Goal: Information Seeking & Learning: Learn about a topic

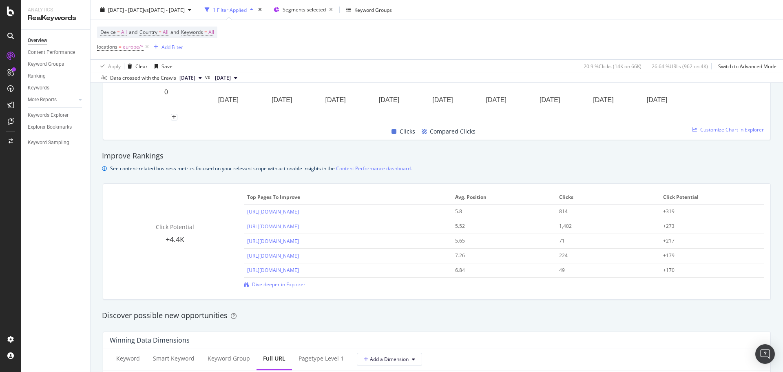
scroll to position [326, 0]
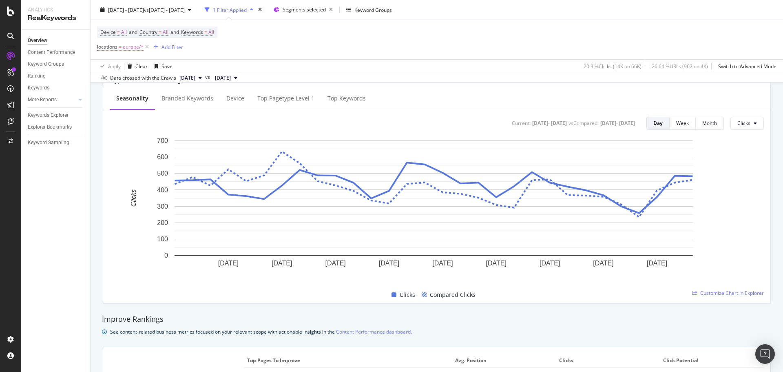
click at [135, 51] on span "europe/*" at bounding box center [133, 46] width 21 height 11
click at [127, 84] on div "europe" at bounding box center [148, 81] width 89 height 13
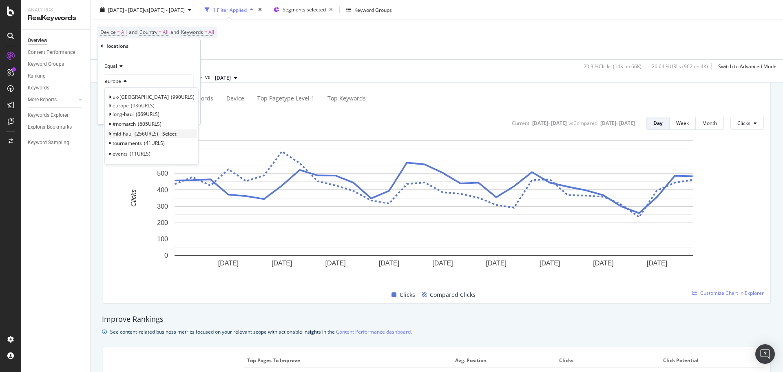
click at [167, 134] on span "Select" at bounding box center [169, 133] width 14 height 7
click at [184, 116] on div "Apply" at bounding box center [187, 113] width 13 height 7
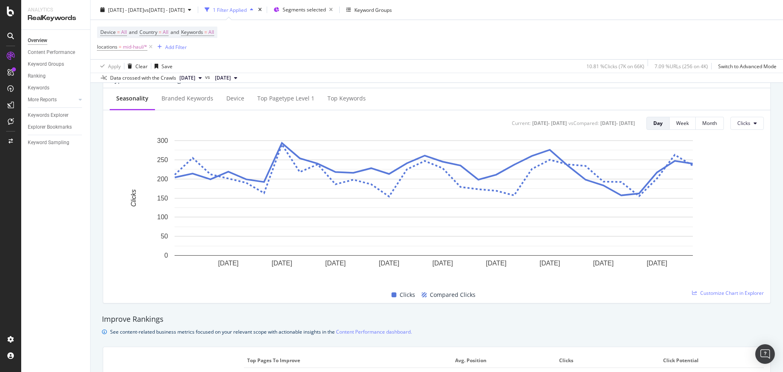
drag, startPoint x: 53, startPoint y: 139, endPoint x: 48, endPoint y: 164, distance: 26.2
click at [53, 139] on div "Keyword Sampling" at bounding box center [49, 142] width 42 height 9
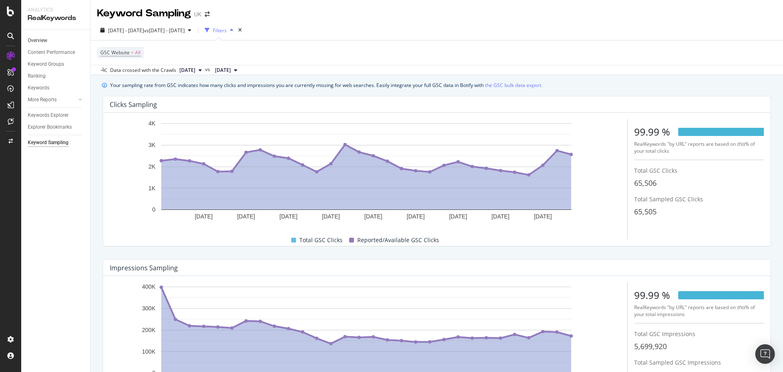
drag, startPoint x: 33, startPoint y: 40, endPoint x: 58, endPoint y: 39, distance: 25.3
click at [33, 40] on div "Overview" at bounding box center [38, 40] width 20 height 9
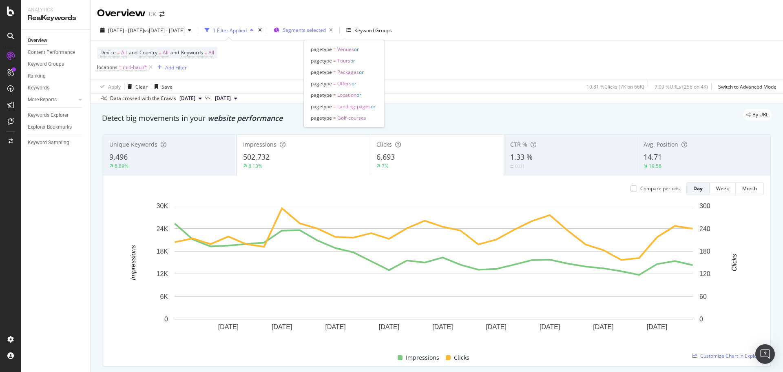
click at [326, 30] on span "Segments selected" at bounding box center [304, 30] width 43 height 7
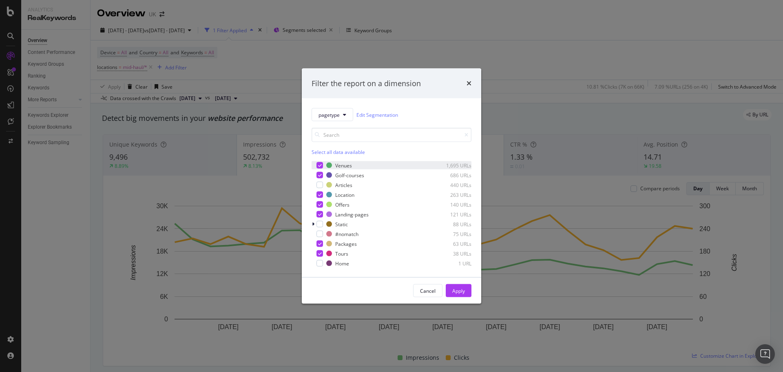
click at [318, 165] on icon "modal" at bounding box center [320, 165] width 4 height 4
click at [319, 173] on icon "modal" at bounding box center [320, 175] width 4 height 4
click at [319, 184] on div "modal" at bounding box center [320, 185] width 7 height 7
click at [320, 196] on icon "modal" at bounding box center [320, 195] width 4 height 4
click at [320, 201] on div "modal" at bounding box center [320, 204] width 7 height 7
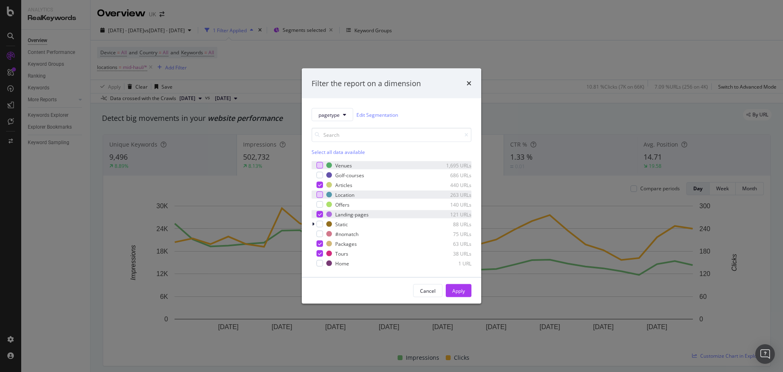
click at [320, 212] on icon "modal" at bounding box center [320, 214] width 4 height 4
click at [320, 241] on div "modal" at bounding box center [320, 243] width 7 height 7
click at [322, 250] on div "modal" at bounding box center [320, 253] width 7 height 7
click at [463, 283] on div "Apply" at bounding box center [458, 290] width 13 height 7
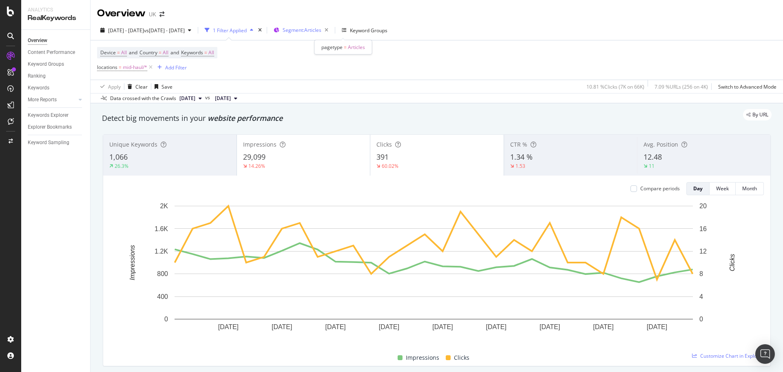
click at [321, 27] on span "Segment: Articles" at bounding box center [302, 30] width 39 height 7
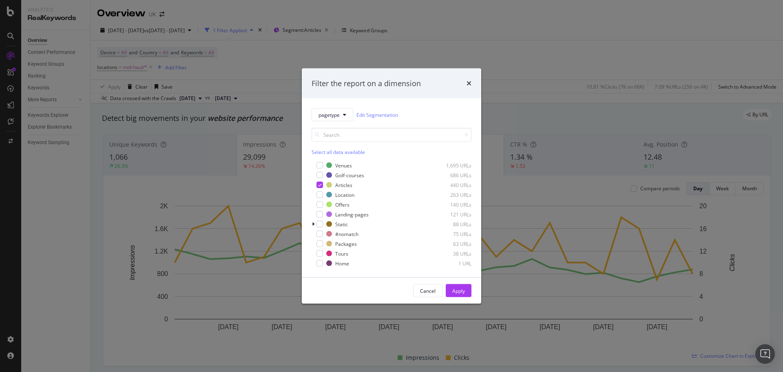
click at [392, 86] on div "Filter the report on a dimension" at bounding box center [366, 83] width 109 height 11
click at [467, 81] on icon "times" at bounding box center [469, 83] width 5 height 7
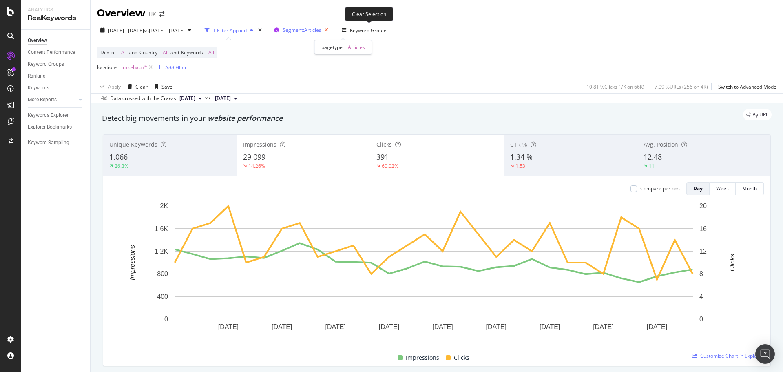
click at [332, 30] on icon "button" at bounding box center [326, 29] width 10 height 11
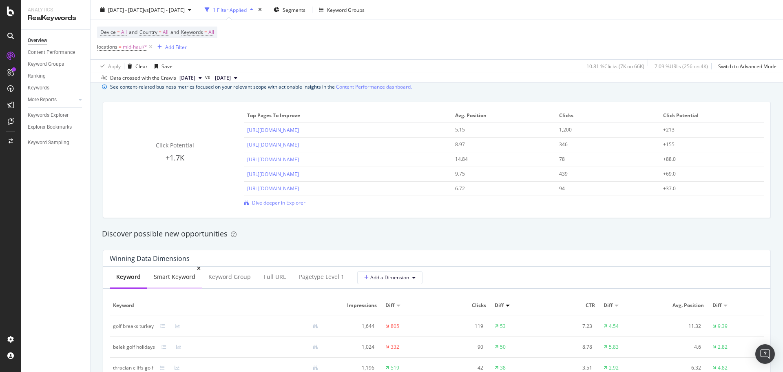
scroll to position [693, 0]
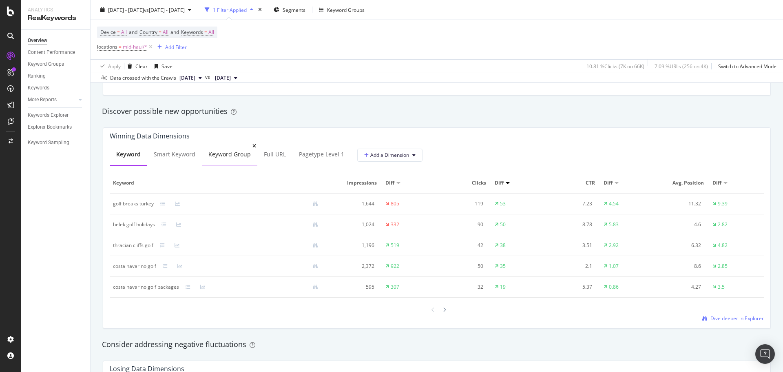
click at [245, 150] on div "Keyword Group" at bounding box center [229, 154] width 42 height 8
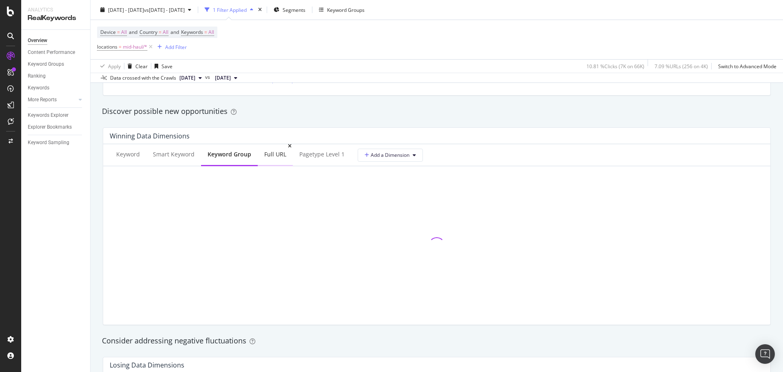
click at [258, 151] on div "Full URL" at bounding box center [275, 155] width 35 height 22
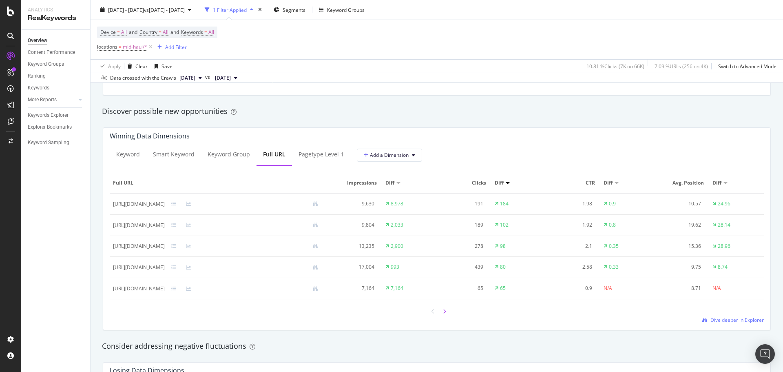
click at [443, 283] on icon at bounding box center [444, 311] width 3 height 5
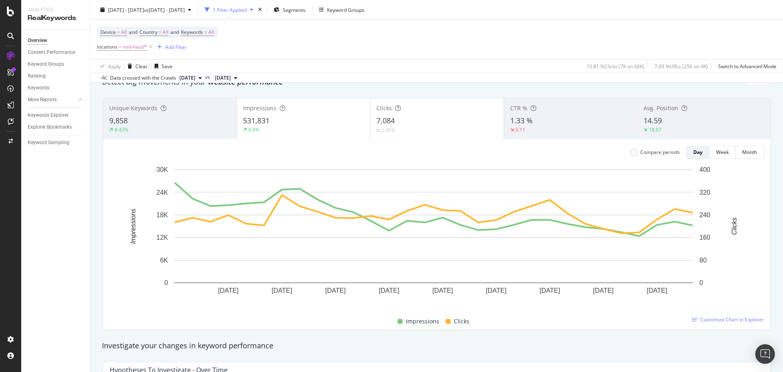
scroll to position [0, 0]
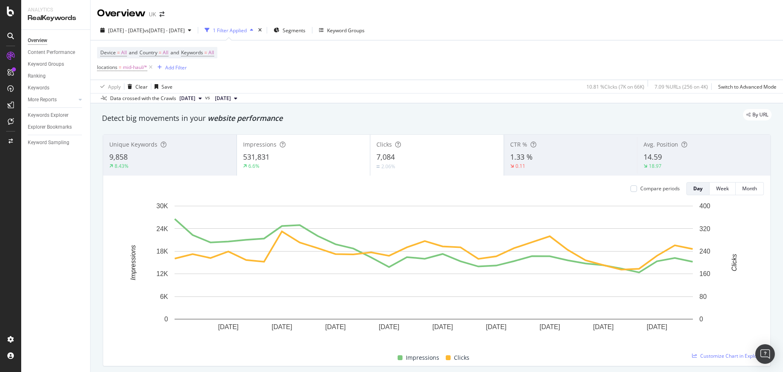
click at [247, 29] on div "1 Filter Applied" at bounding box center [230, 30] width 34 height 7
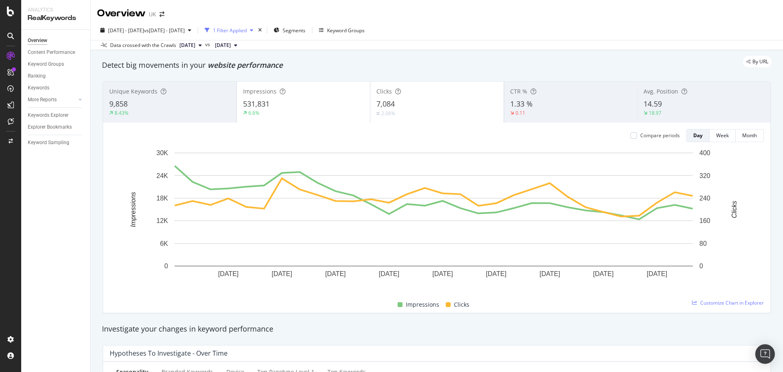
click at [247, 29] on div "1 Filter Applied" at bounding box center [230, 30] width 34 height 7
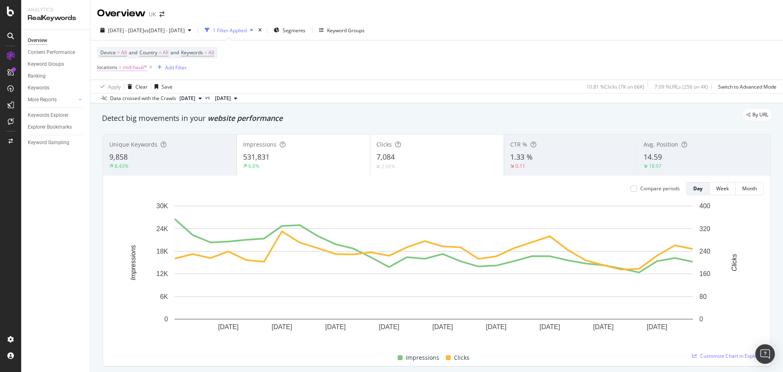
click at [131, 67] on span "mid-haul/*" at bounding box center [135, 67] width 24 height 11
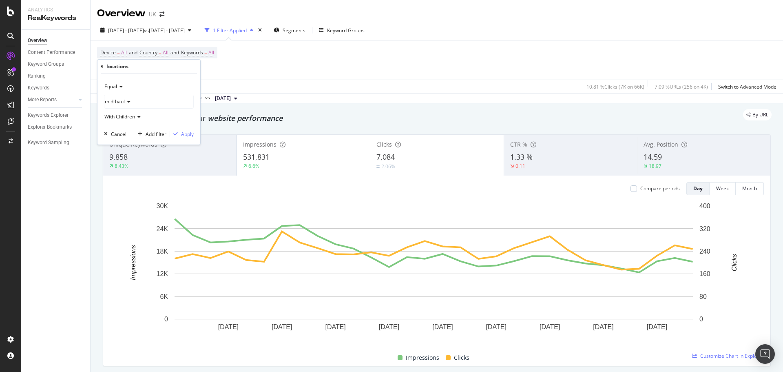
click at [126, 99] on icon at bounding box center [128, 101] width 6 height 5
click at [109, 153] on icon at bounding box center [109, 154] width 3 height 5
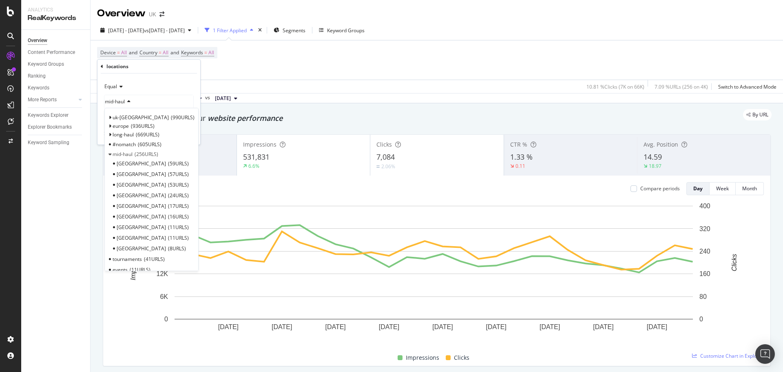
click at [165, 184] on div "Turkey 53 URLS" at bounding box center [151, 184] width 90 height 11
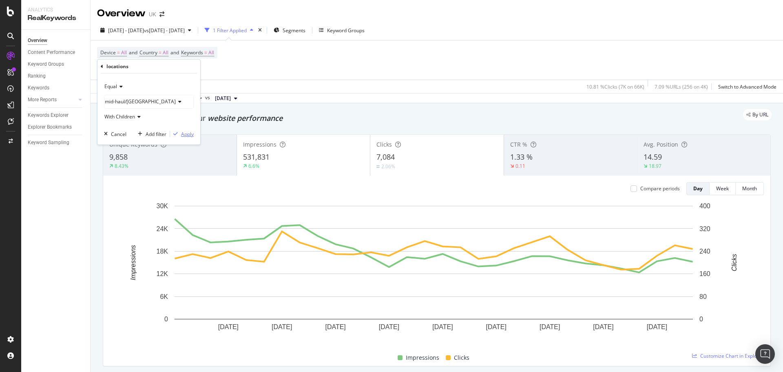
click at [184, 133] on div "Apply" at bounding box center [187, 134] width 13 height 7
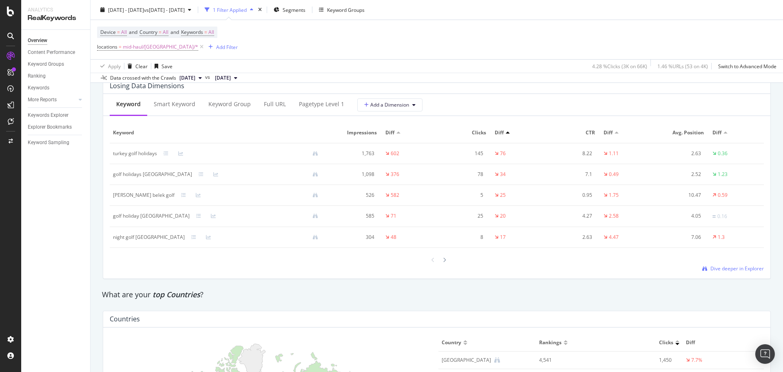
scroll to position [979, 0]
click at [441, 260] on div at bounding box center [444, 258] width 7 height 11
click at [432, 259] on icon at bounding box center [433, 258] width 3 height 5
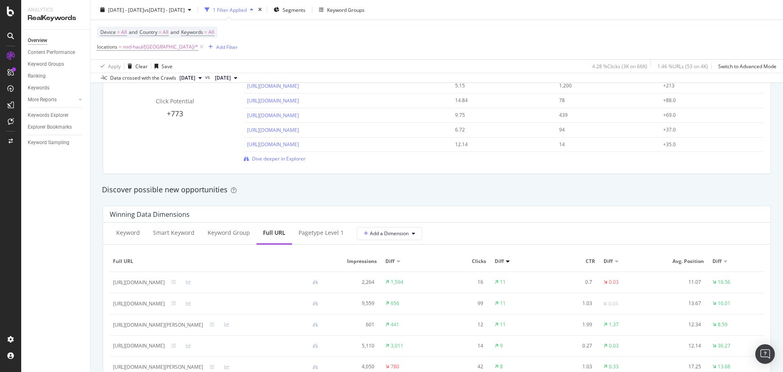
scroll to position [489, 0]
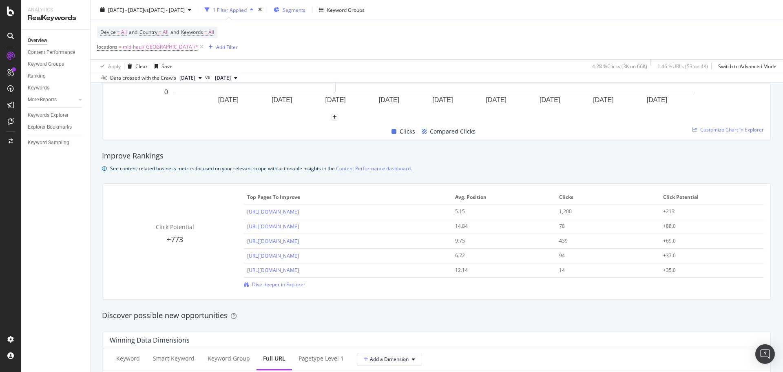
click at [306, 13] on div "Segments" at bounding box center [290, 10] width 32 height 12
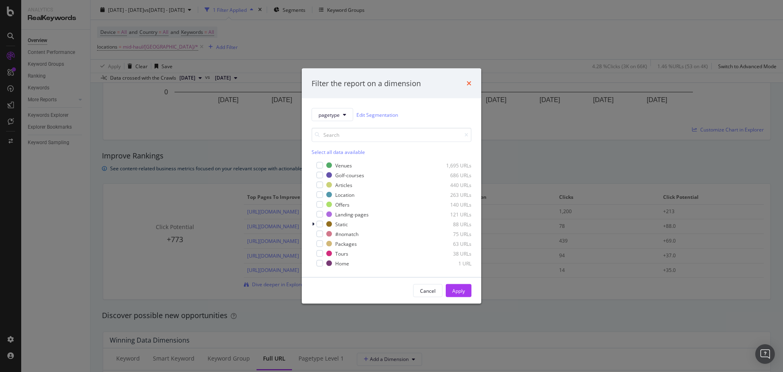
click at [470, 81] on icon "times" at bounding box center [469, 83] width 5 height 7
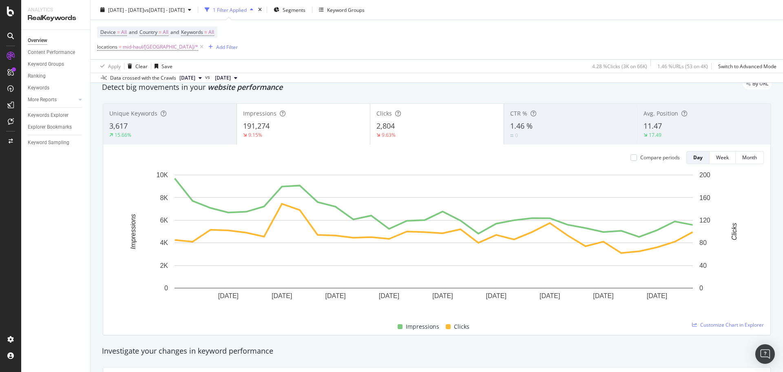
scroll to position [0, 0]
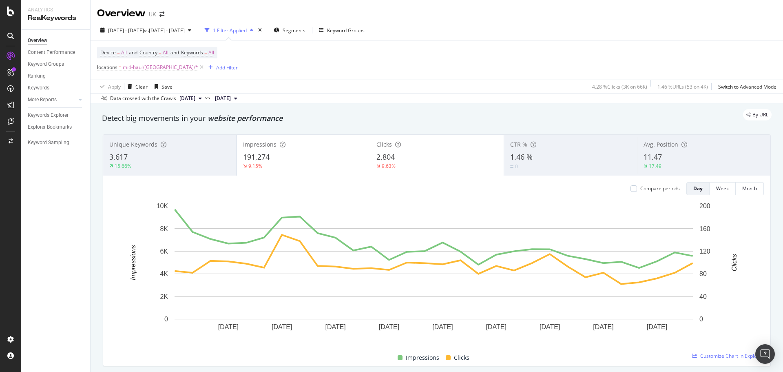
click at [626, 158] on span "11.47" at bounding box center [653, 157] width 18 height 10
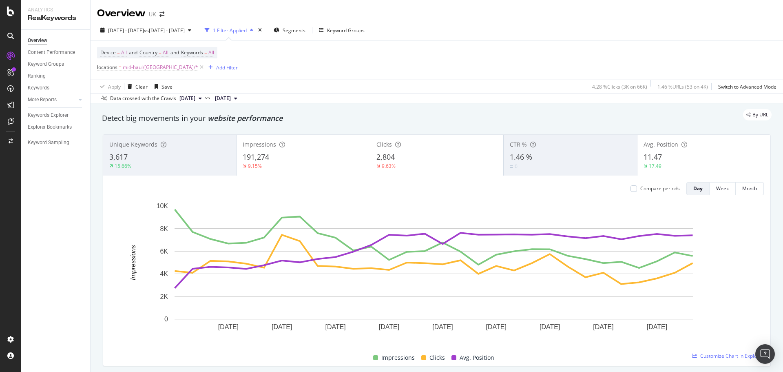
click at [410, 163] on div "9.63%" at bounding box center [436, 165] width 121 height 7
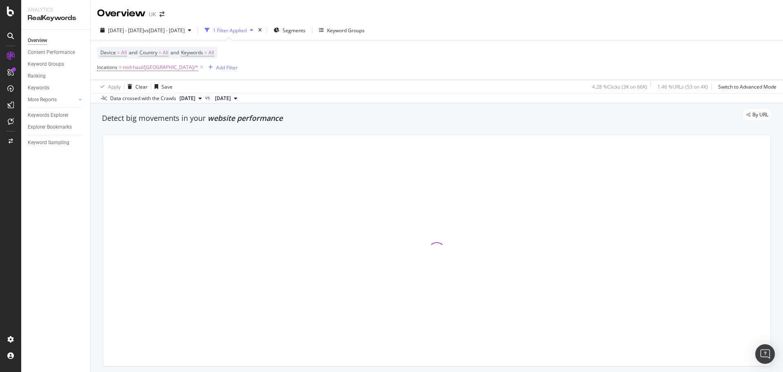
click at [321, 158] on div at bounding box center [436, 250] width 667 height 231
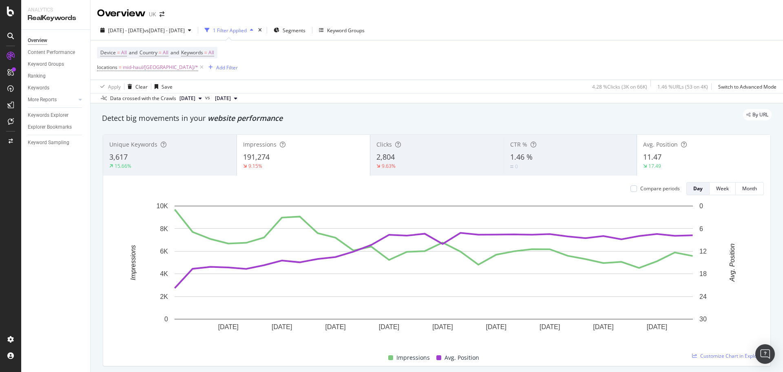
click at [319, 158] on div "191,274" at bounding box center [303, 157] width 121 height 11
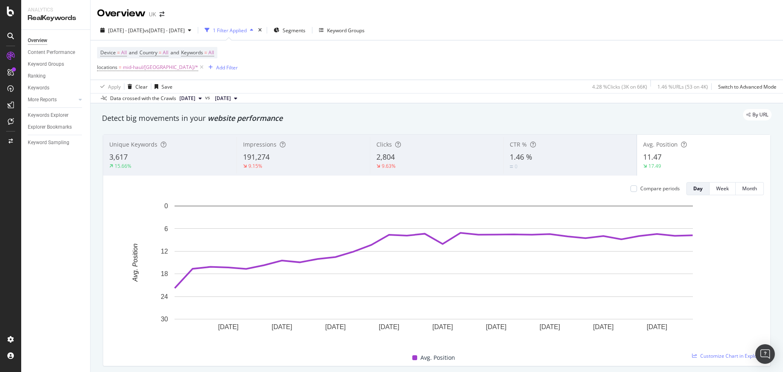
click at [626, 156] on span "11.47" at bounding box center [652, 157] width 18 height 10
click at [439, 158] on div "2,804" at bounding box center [436, 157] width 121 height 11
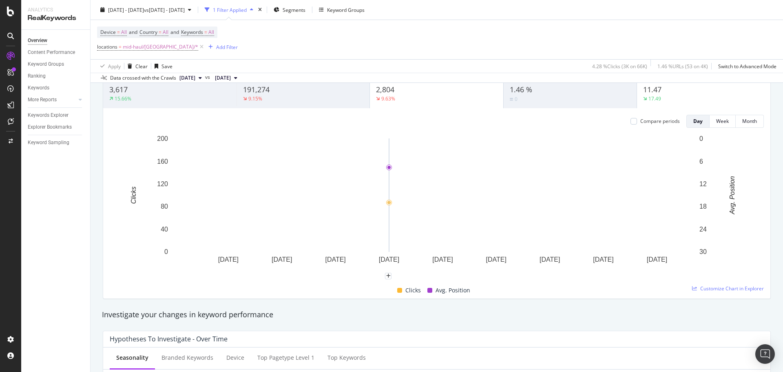
scroll to position [41, 0]
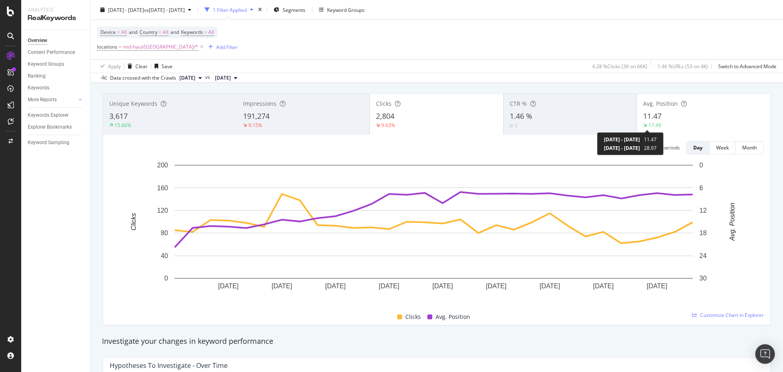
click at [626, 120] on span "11.47" at bounding box center [652, 116] width 18 height 10
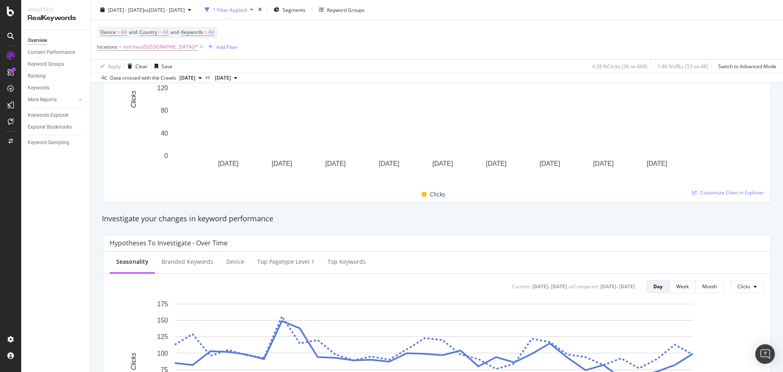
scroll to position [0, 0]
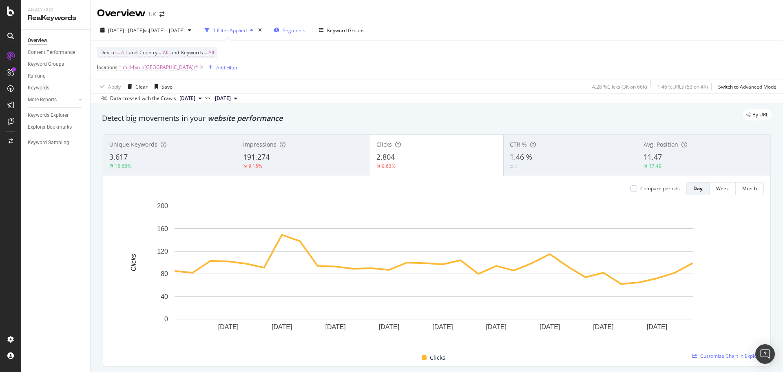
click at [306, 30] on span "Segments" at bounding box center [294, 30] width 23 height 7
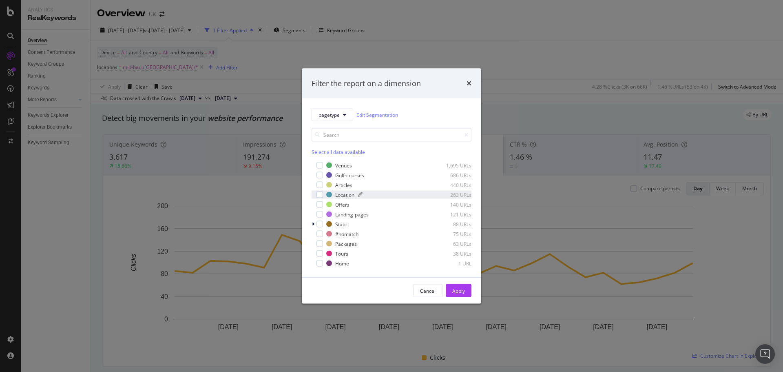
drag, startPoint x: 341, startPoint y: 186, endPoint x: 353, endPoint y: 195, distance: 14.3
click at [342, 185] on div "Articles" at bounding box center [343, 184] width 17 height 7
click at [463, 283] on div "Apply" at bounding box center [458, 290] width 13 height 12
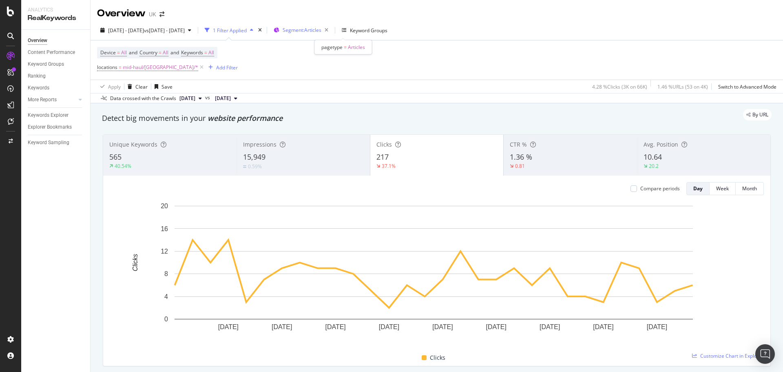
click at [321, 31] on span "Segment: Articles" at bounding box center [302, 30] width 39 height 7
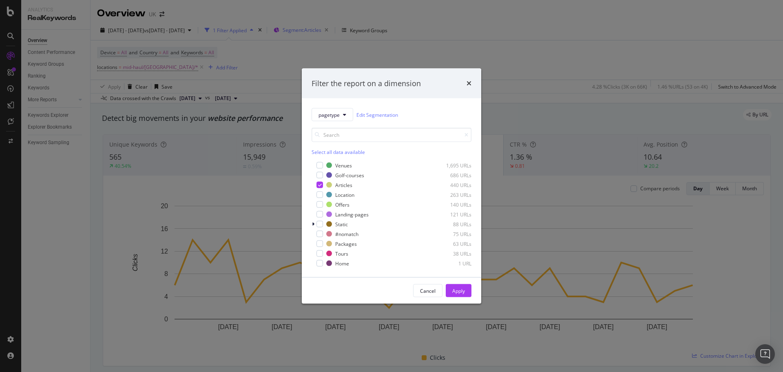
click at [340, 31] on div "Filter the report on a dimension pagetype Edit Segmentation Select all data ava…" at bounding box center [391, 186] width 783 height 372
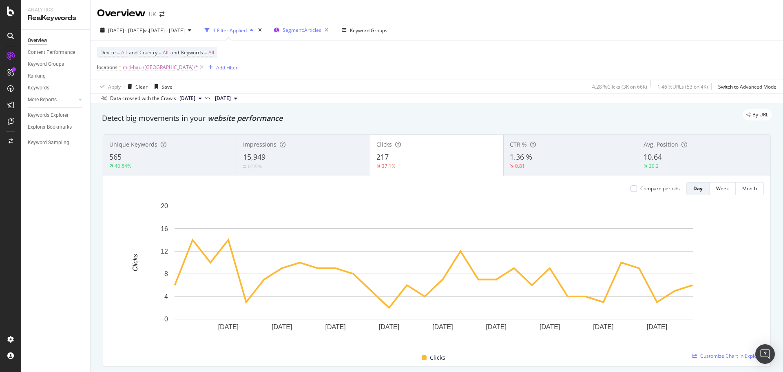
click at [332, 34] on div "Segment: Articles" at bounding box center [307, 29] width 49 height 11
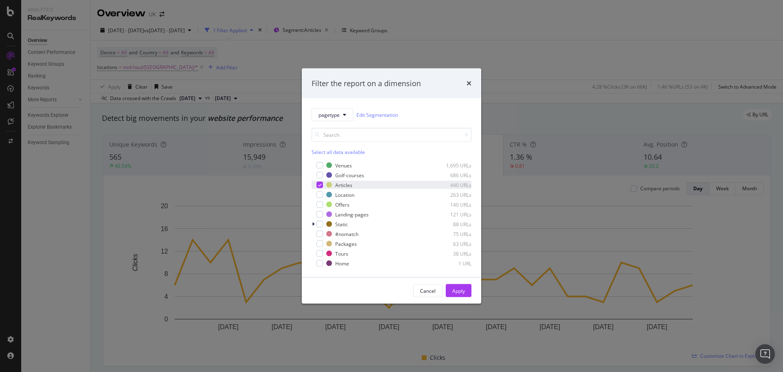
click at [319, 185] on icon "modal" at bounding box center [320, 185] width 4 height 4
click at [317, 163] on div "modal" at bounding box center [320, 165] width 7 height 7
click at [321, 174] on div "modal" at bounding box center [320, 175] width 7 height 7
click at [322, 193] on div "modal" at bounding box center [320, 194] width 7 height 7
click at [322, 215] on div "modal" at bounding box center [320, 214] width 7 height 7
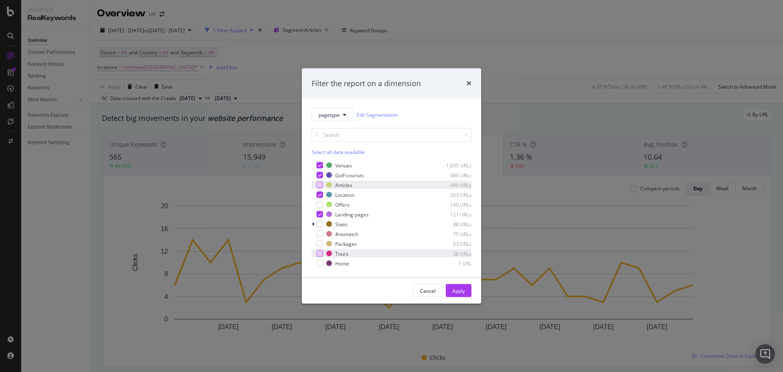
click at [319, 252] on div "modal" at bounding box center [320, 253] width 7 height 7
click at [319, 262] on div "modal" at bounding box center [320, 263] width 7 height 7
click at [319, 262] on icon "modal" at bounding box center [320, 263] width 4 height 4
click at [323, 245] on div "Packages 63 URLs" at bounding box center [392, 243] width 160 height 8
click at [458, 283] on div "Apply" at bounding box center [458, 290] width 13 height 12
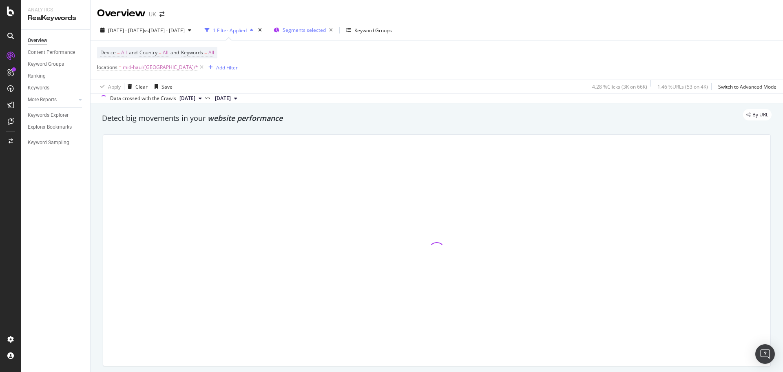
click at [326, 30] on span "Segments selected" at bounding box center [304, 30] width 43 height 7
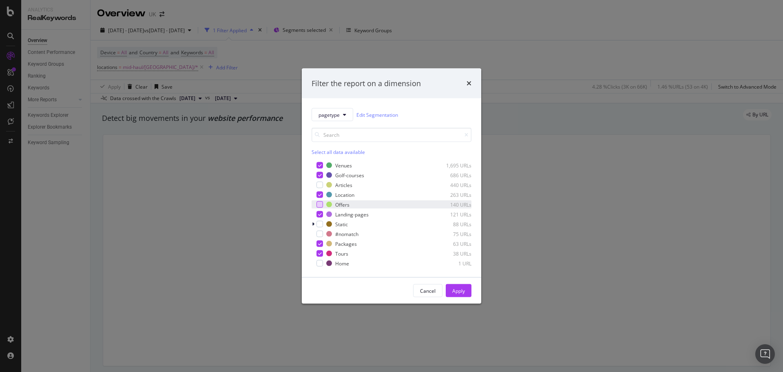
click at [320, 204] on div "modal" at bounding box center [320, 204] width 7 height 7
click at [463, 283] on div "Apply" at bounding box center [458, 290] width 13 height 7
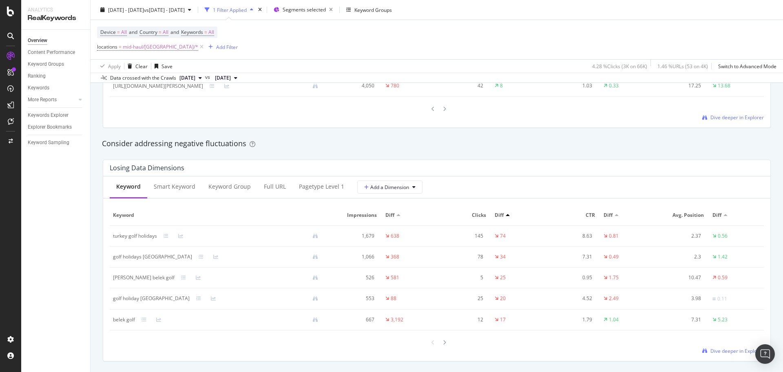
scroll to position [979, 0]
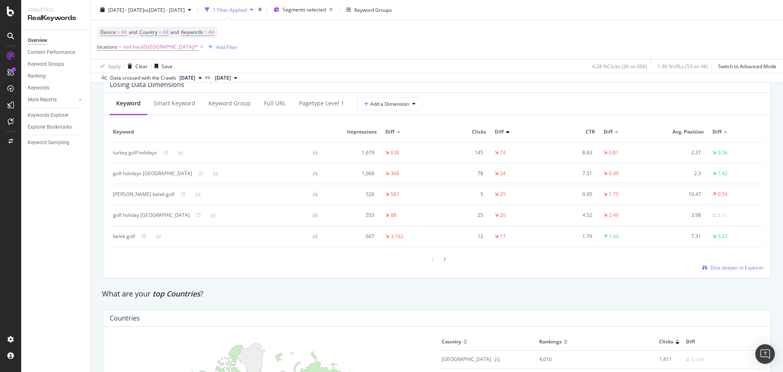
click at [133, 152] on div "turkey golf holidays" at bounding box center [135, 152] width 44 height 7
copy div "turkey golf holidays"
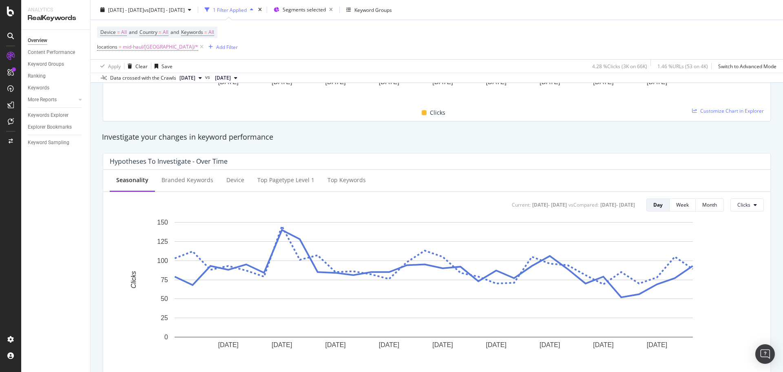
scroll to position [0, 0]
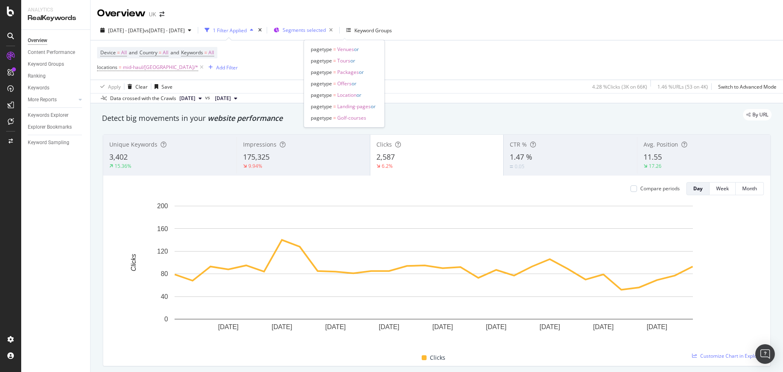
click at [326, 33] on span "Segments selected" at bounding box center [304, 30] width 43 height 7
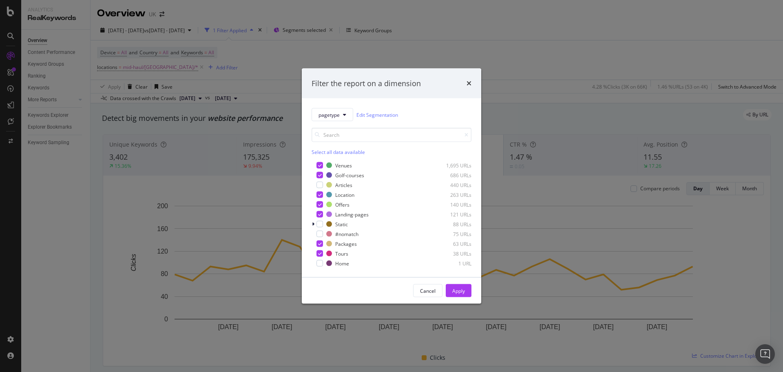
click at [186, 75] on div "Filter the report on a dimension pagetype Edit Segmentation Select all data ava…" at bounding box center [391, 186] width 783 height 372
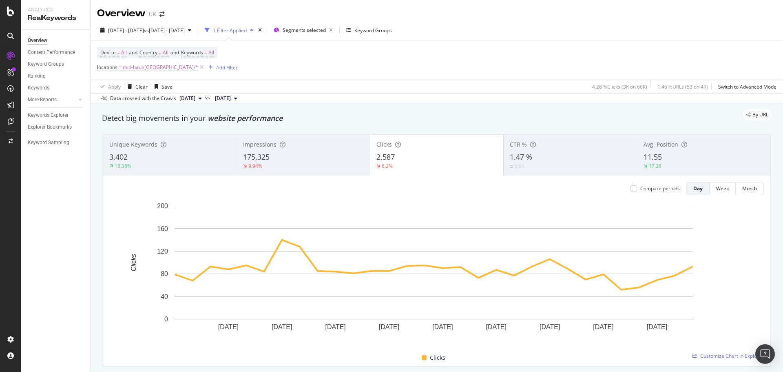
click at [160, 64] on span "mid-haul/Turkey/*" at bounding box center [160, 67] width 75 height 11
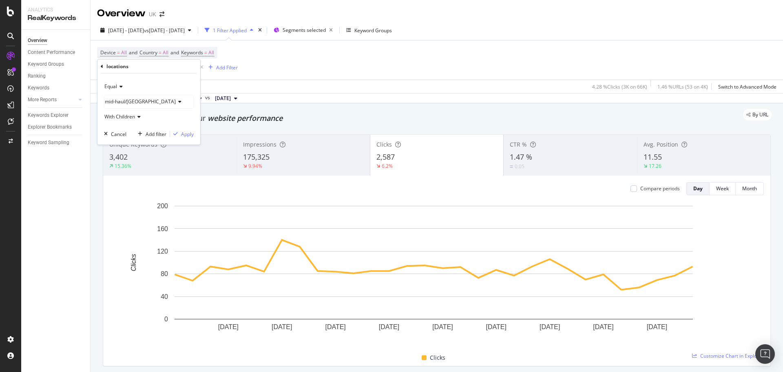
click at [146, 97] on div "mid-haul/Turkey" at bounding box center [148, 101] width 89 height 13
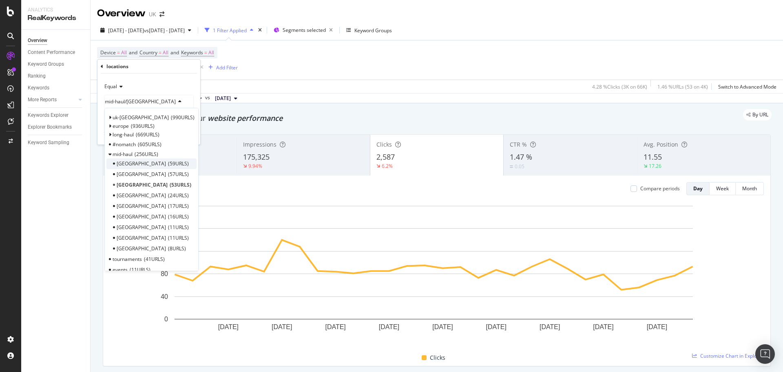
click at [168, 166] on span "59 URLS" at bounding box center [178, 163] width 21 height 7
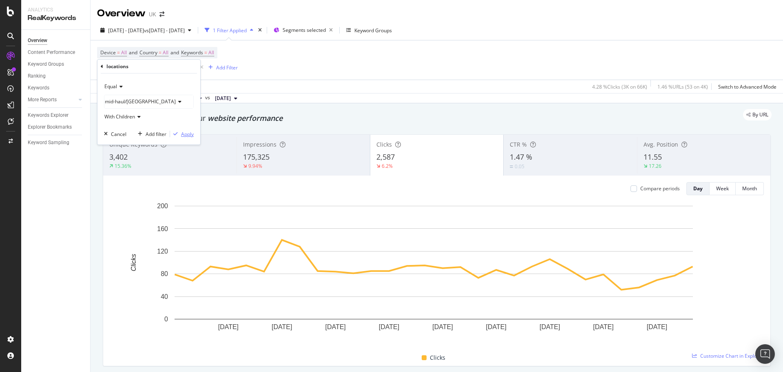
click at [189, 133] on div "Apply" at bounding box center [187, 134] width 13 height 7
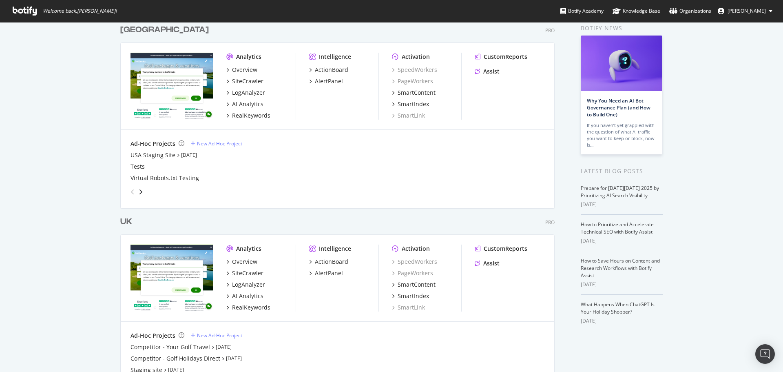
scroll to position [41, 0]
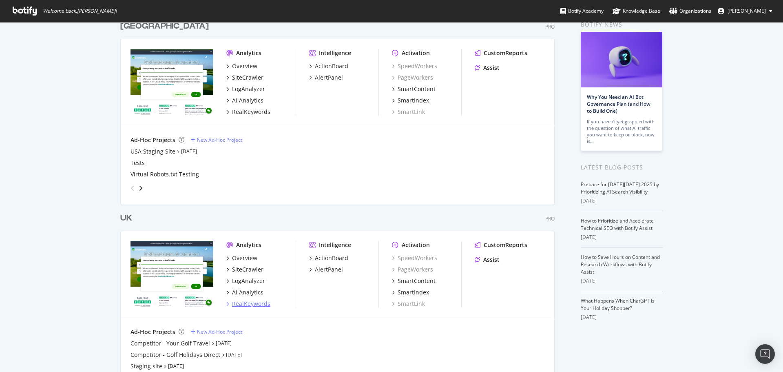
click at [252, 303] on div "RealKeywords" at bounding box center [251, 303] width 38 height 8
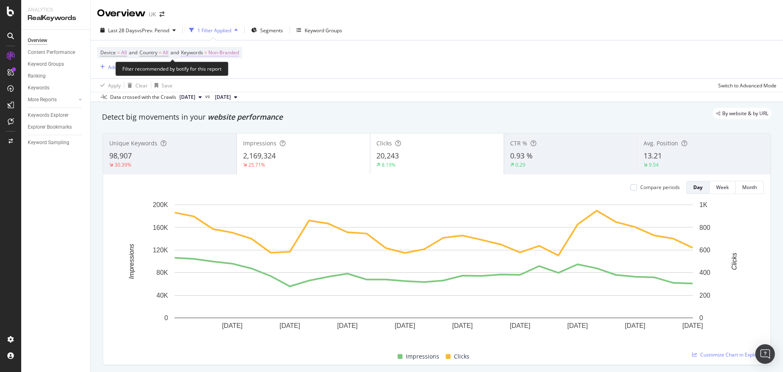
click at [224, 53] on span "Non-Branded" at bounding box center [223, 52] width 31 height 11
click at [222, 71] on span "Non-Branded" at bounding box center [210, 71] width 34 height 7
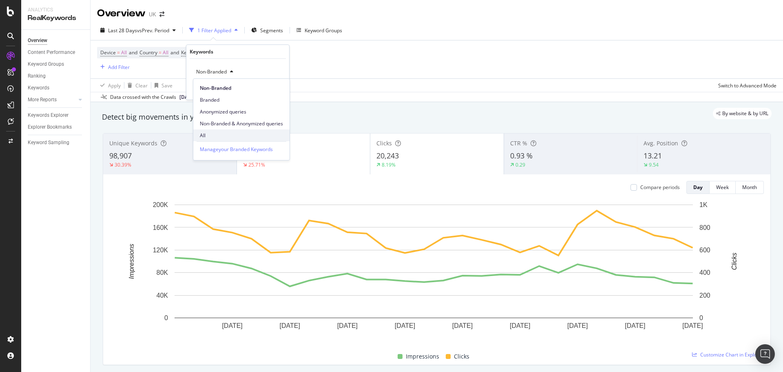
click at [215, 132] on span "All" at bounding box center [241, 135] width 83 height 7
click at [284, 92] on div "All Cancel Add filter Apply" at bounding box center [237, 79] width 103 height 41
click at [281, 92] on div "Apply" at bounding box center [276, 89] width 13 height 7
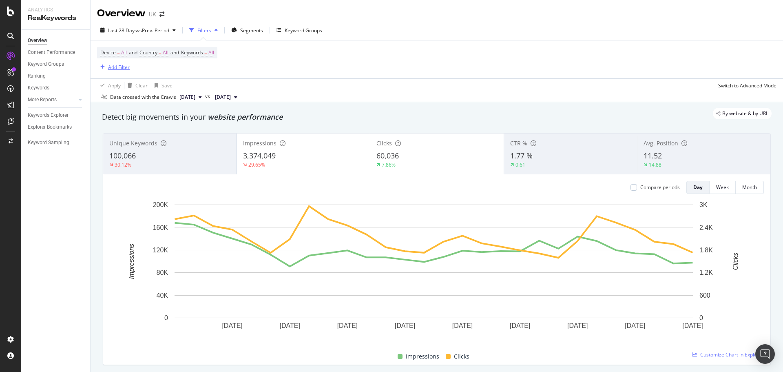
click at [115, 69] on div "Add Filter" at bounding box center [119, 67] width 22 height 7
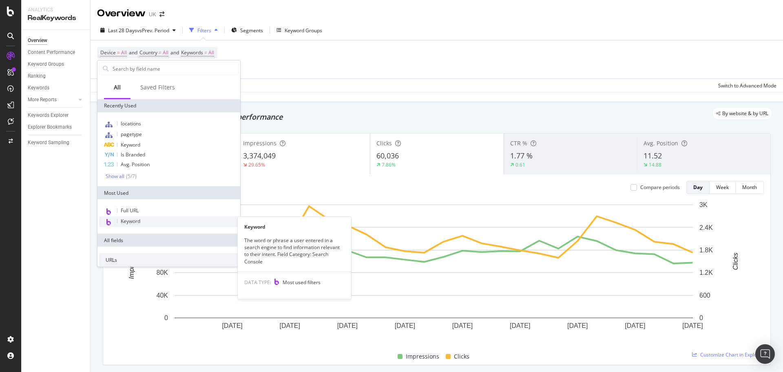
click at [140, 227] on div "Keyword" at bounding box center [168, 221] width 139 height 11
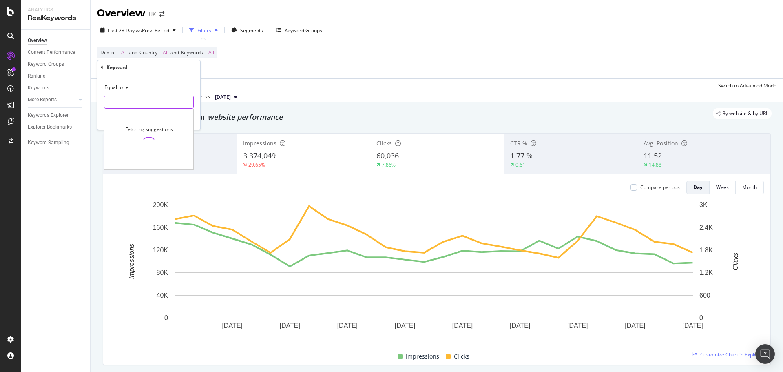
click at [146, 99] on input "text" at bounding box center [148, 101] width 89 height 13
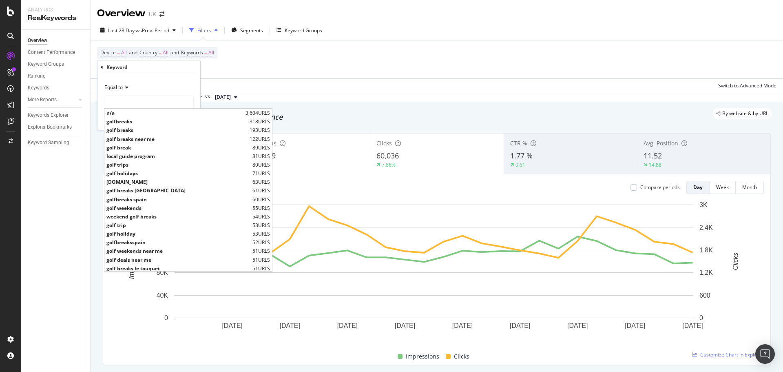
click at [102, 68] on icon at bounding box center [102, 67] width 2 height 5
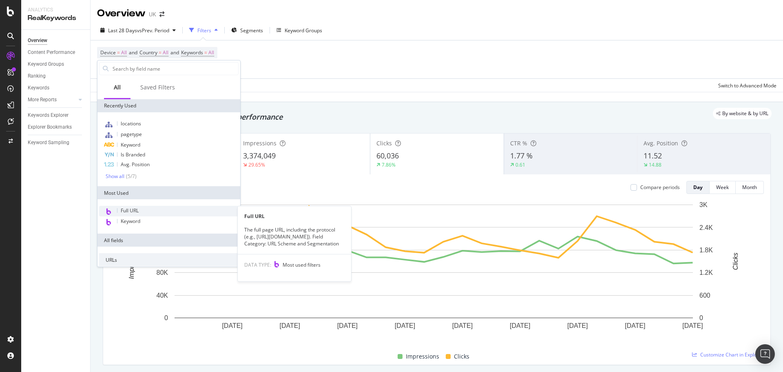
click at [140, 206] on div "Full URL" at bounding box center [168, 211] width 139 height 11
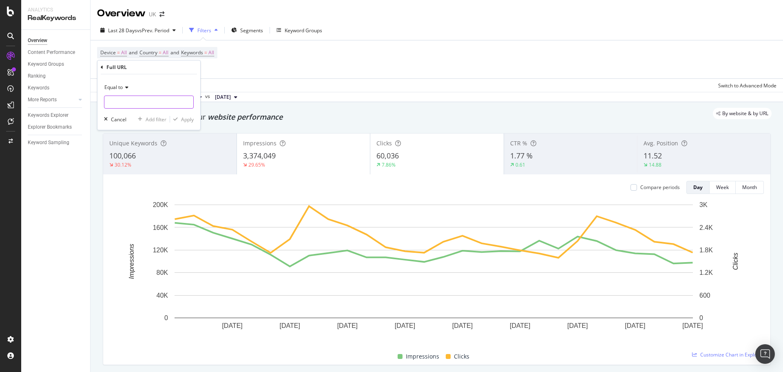
click at [127, 97] on input "text" at bounding box center [148, 101] width 89 height 13
type input "cheap-golf-holidays/"
click at [182, 120] on div "Apply" at bounding box center [187, 119] width 13 height 7
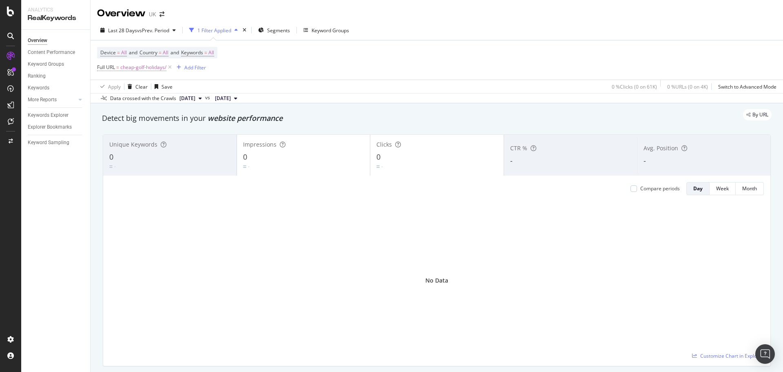
click at [145, 68] on span "cheap-golf-holidays/" at bounding box center [143, 67] width 46 height 11
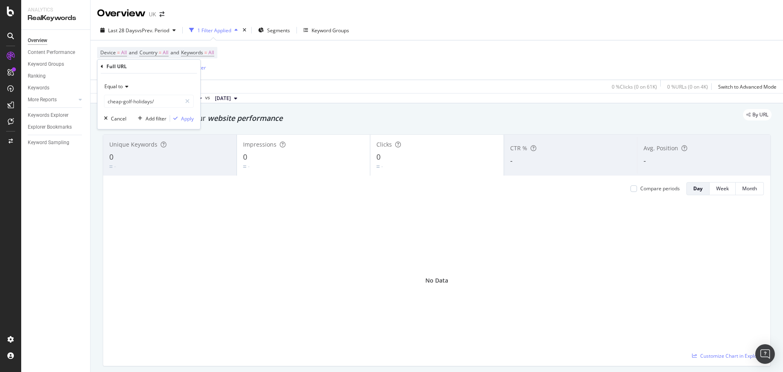
click at [381, 69] on div "Device = All and Country = All and Keywords = All Full URL = cheap-golf-holiday…" at bounding box center [437, 59] width 680 height 39
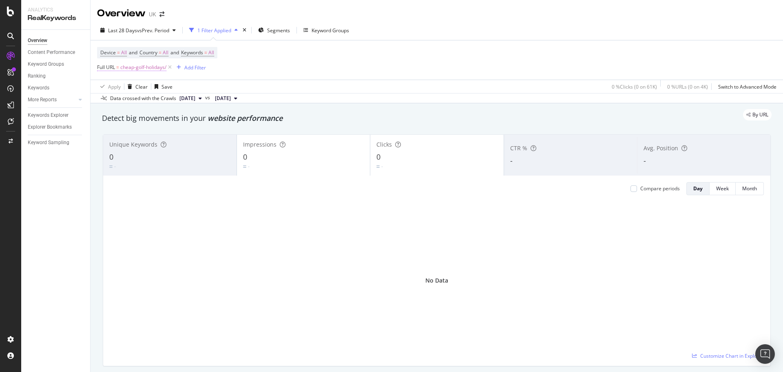
click at [131, 65] on span "cheap-golf-holidays/" at bounding box center [143, 67] width 46 height 11
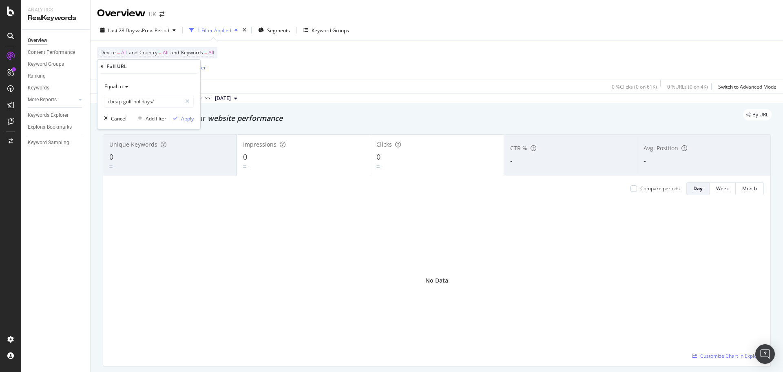
click at [126, 87] on icon at bounding box center [126, 86] width 6 height 5
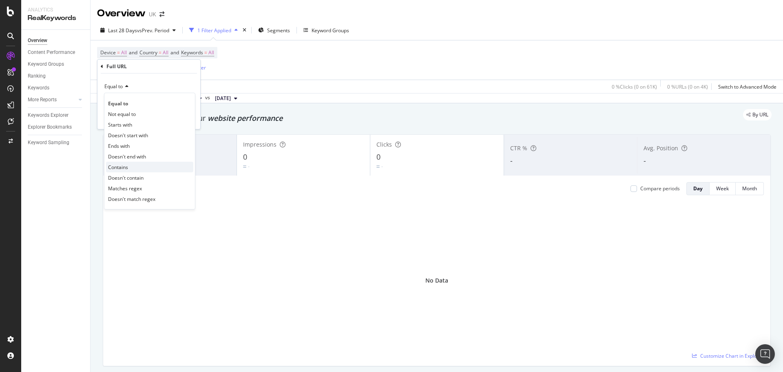
click at [127, 165] on span "Contains" at bounding box center [118, 167] width 20 height 7
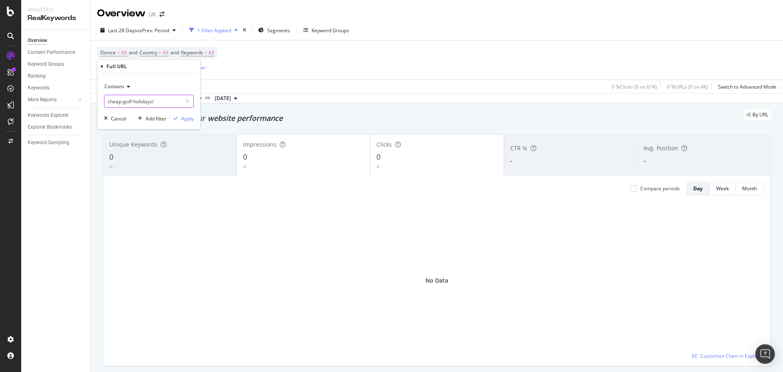
click at [132, 105] on input "cheap-golf-holidays/" at bounding box center [142, 101] width 77 height 13
paste input "/en-gb/collections/"
type input "/en-gb/collections/cheap-golf-holidays/"
click at [178, 117] on div "button" at bounding box center [175, 118] width 11 height 5
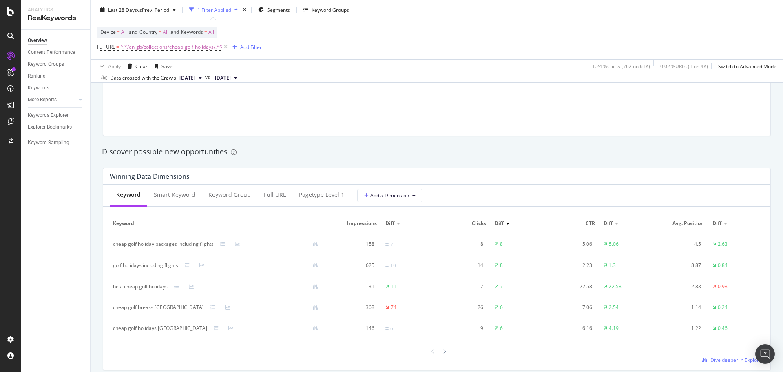
scroll to position [734, 0]
